Goal: Task Accomplishment & Management: Manage account settings

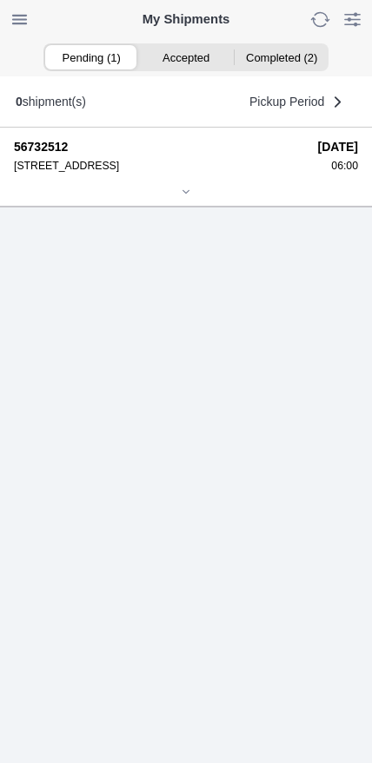
click at [190, 197] on icon at bounding box center [186, 192] width 10 height 10
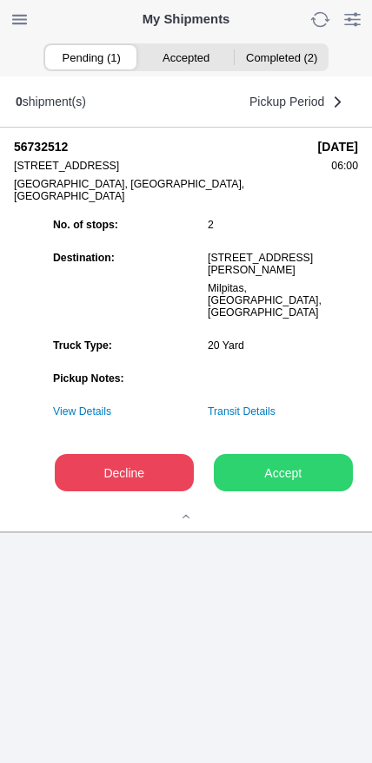
click at [0, 0] on slot "Accept" at bounding box center [0, 0] width 0 height 0
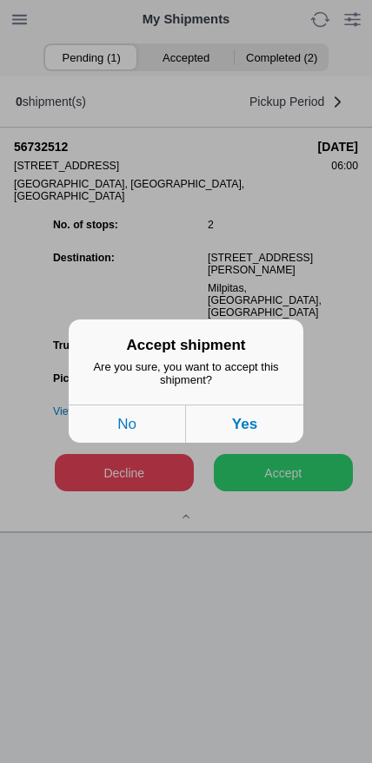
click at [269, 429] on button "Yes" at bounding box center [244, 424] width 117 height 38
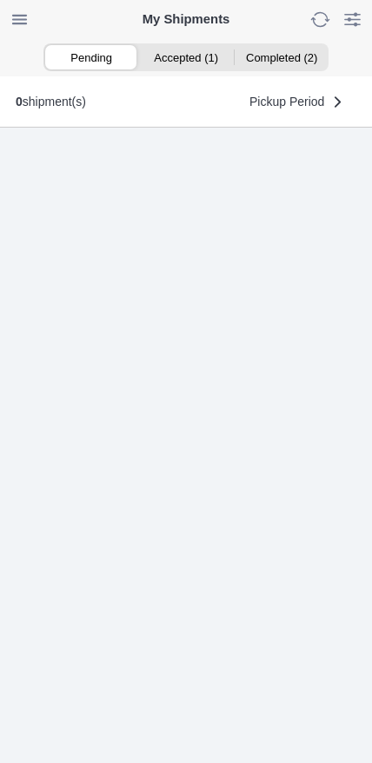
click at [187, 60] on ion-segment-button "Accepted (1)" at bounding box center [185, 57] width 95 height 24
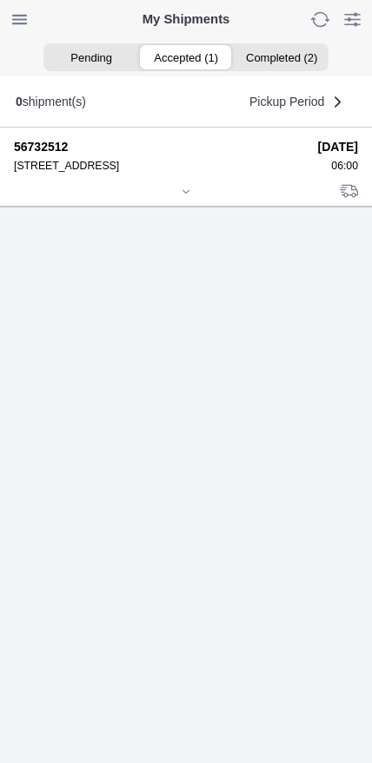
click at [181, 197] on icon at bounding box center [186, 192] width 10 height 10
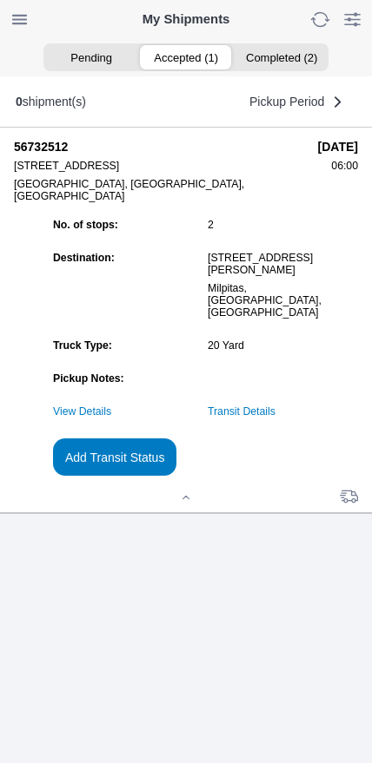
click at [0, 0] on slot "Add Transit Status" at bounding box center [0, 0] width 0 height 0
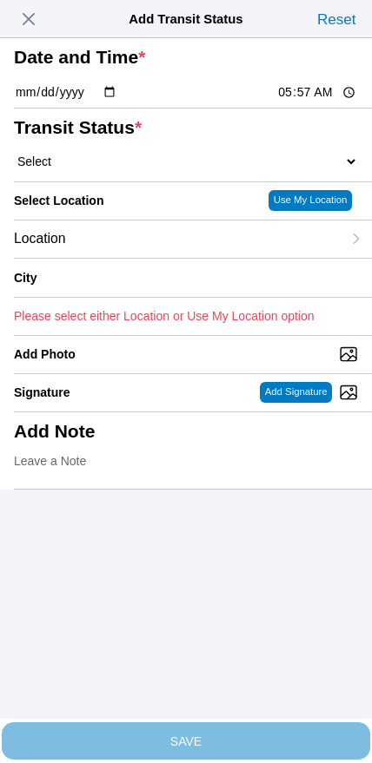
click at [312, 102] on input "05:57" at bounding box center [317, 92] width 82 height 18
type input "06:00"
click at [98, 169] on select "Select Arrive at Drop Off Arrive at Pickup Break Start Break Stop Depart Drop O…" at bounding box center [186, 162] width 344 height 16
select select "ARVPULOC"
click at [131, 258] on div "Location" at bounding box center [177, 238] width 327 height 37
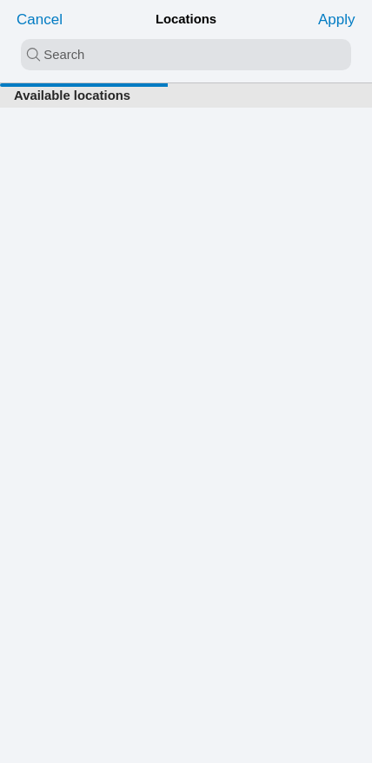
click at [165, 58] on input "search text" at bounding box center [186, 54] width 330 height 31
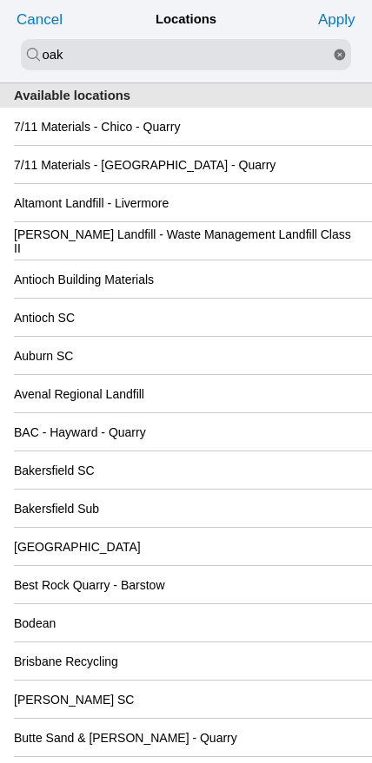
type input "oak"
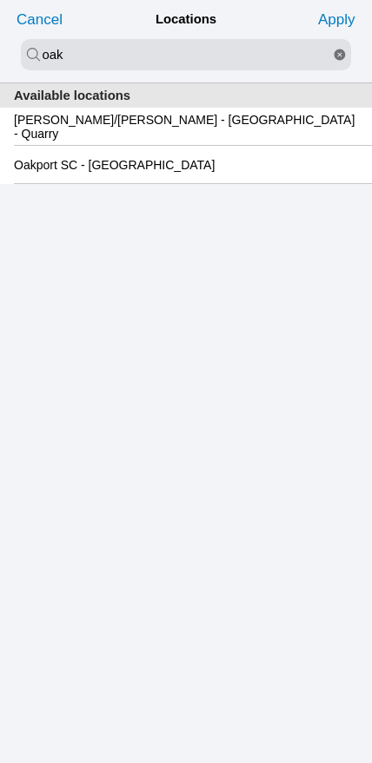
click at [0, 0] on slot "Oakport SC - [GEOGRAPHIC_DATA]" at bounding box center [0, 0] width 0 height 0
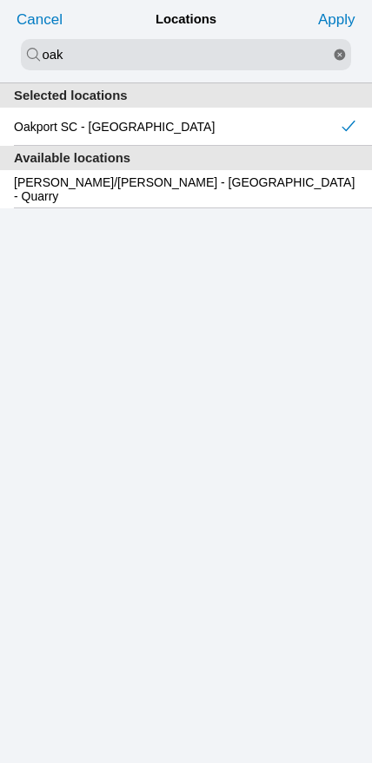
click at [0, 0] on slot "Apply" at bounding box center [0, 0] width 0 height 0
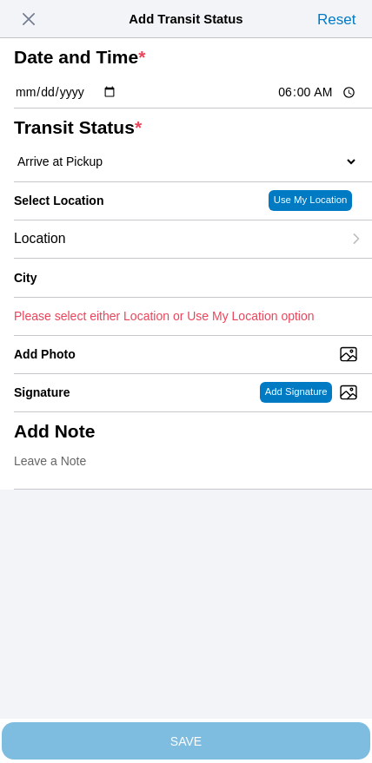
type input "[GEOGRAPHIC_DATA]"
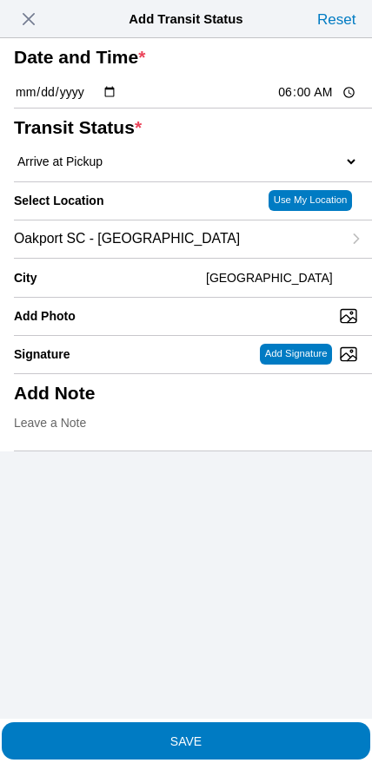
click at [0, 0] on slot "SAVE" at bounding box center [0, 0] width 0 height 0
